Goal: Task Accomplishment & Management: Complete application form

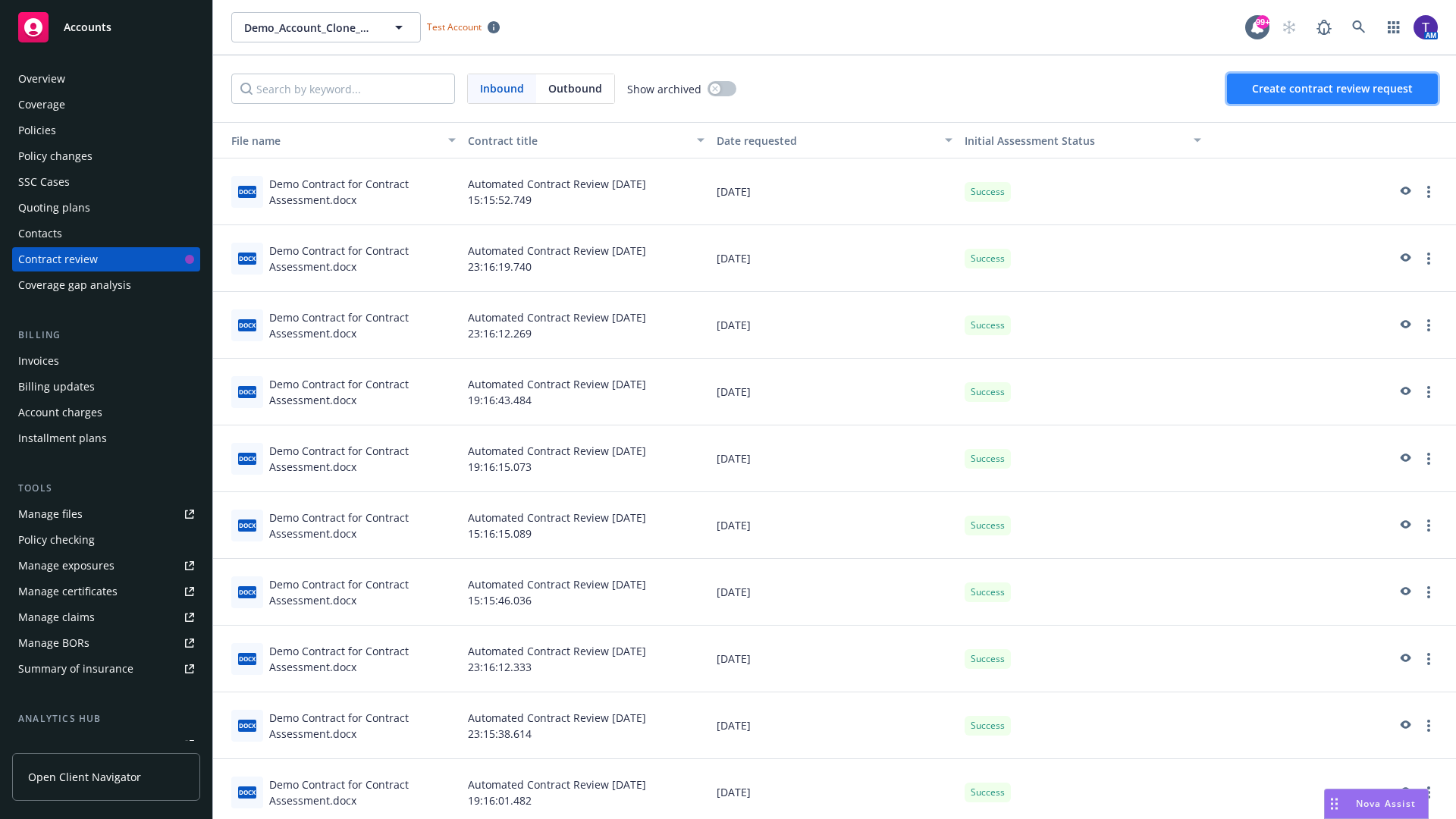
click at [1333, 88] on span "Create contract review request" at bounding box center [1332, 88] width 161 height 14
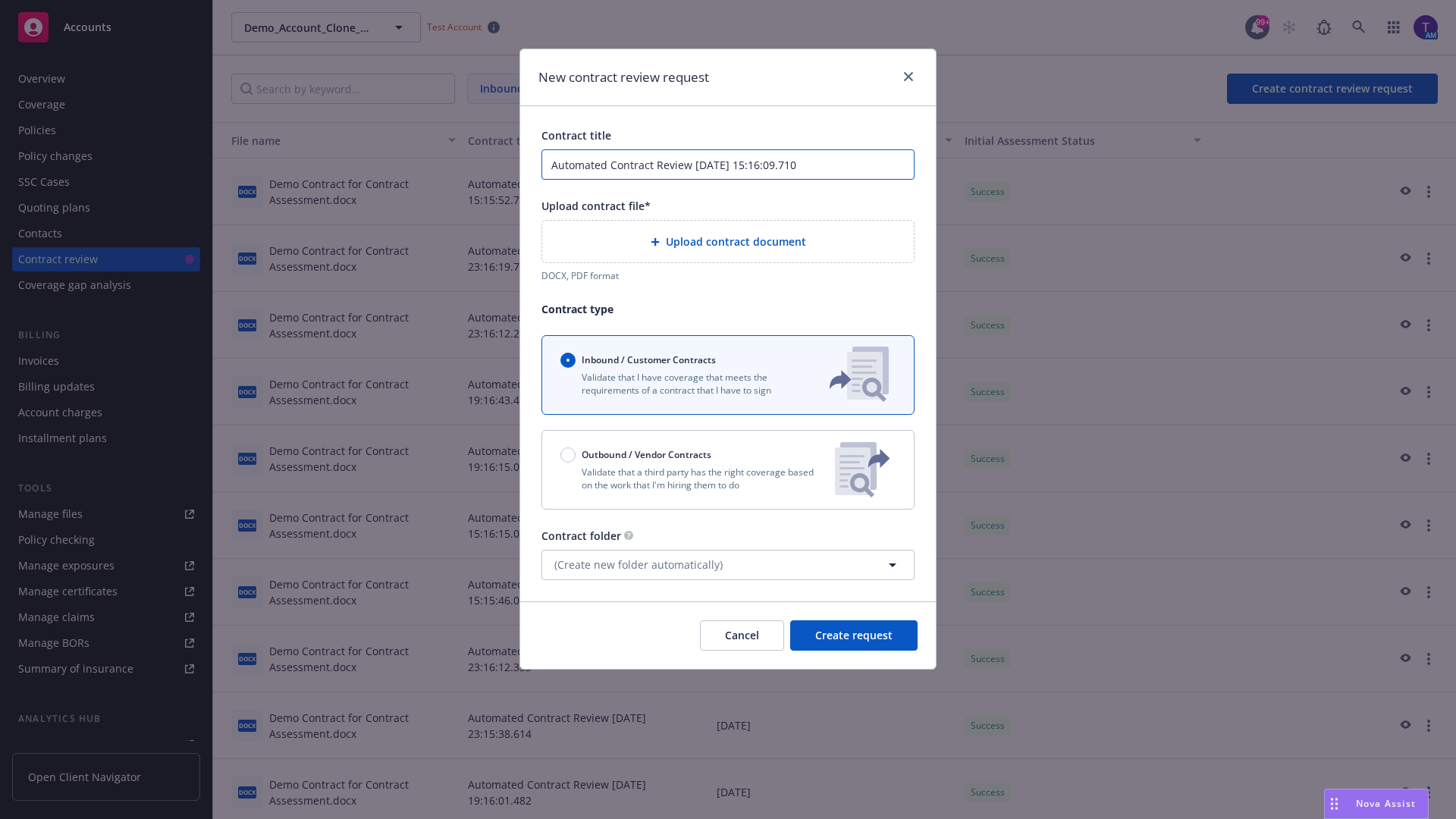
type input "Automated Contract Review 09-10-2025 15:16:09.710"
click at [728, 469] on p "Validate that a third party has the right coverage based on the work that I'm h…" at bounding box center [691, 479] width 262 height 26
radio input "false"
radio input "true"
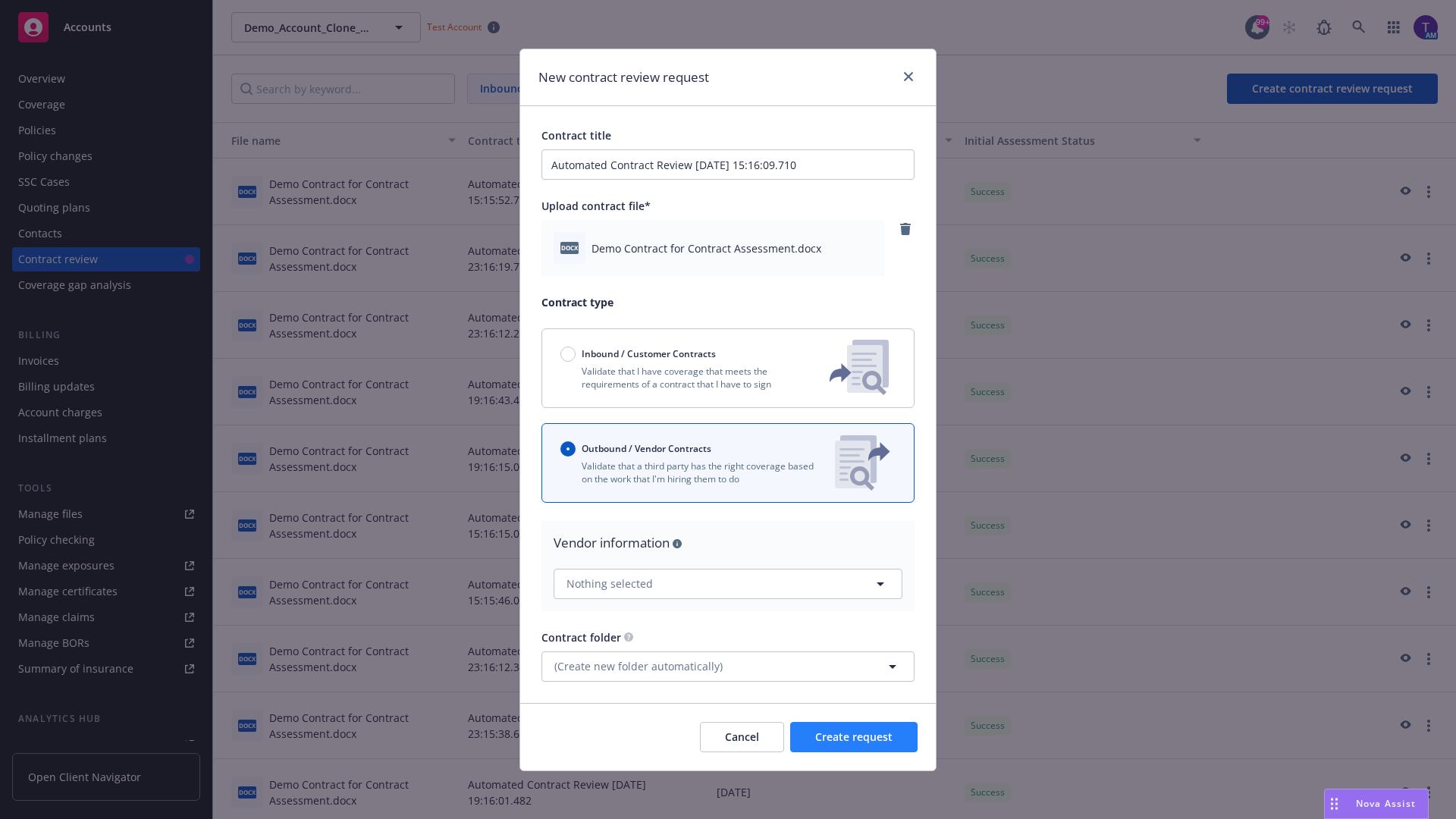
click at [854, 736] on span "Create request" at bounding box center [854, 736] width 78 height 14
